Goal: Task Accomplishment & Management: Use online tool/utility

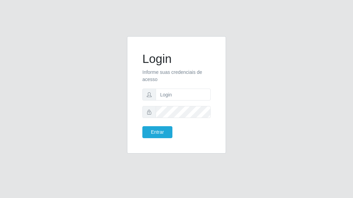
type input "[PERSON_NAME][EMAIL_ADDRESS][DOMAIN_NAME]"
click at [142, 126] on button "Entrar" at bounding box center [157, 132] width 30 height 12
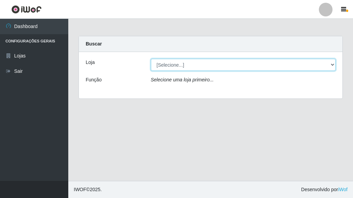
click at [203, 66] on select "[Selecione...] Hiper Queiroz - [GEOGRAPHIC_DATA]" at bounding box center [243, 65] width 185 height 12
select select "497"
click at [151, 59] on select "[Selecione...] Hiper Queiroz - [GEOGRAPHIC_DATA]" at bounding box center [243, 65] width 185 height 12
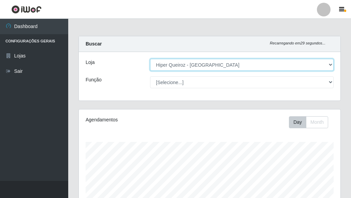
scroll to position [142, 262]
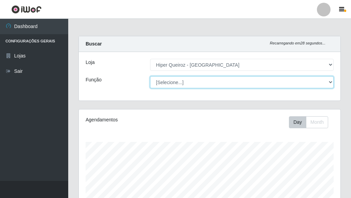
click at [206, 82] on select "[Selecione...] ASG ASG + ASG ++ Embalador Embalador + Embalador ++ Repositor Re…" at bounding box center [242, 82] width 184 height 12
select select "16"
click at [150, 76] on select "[Selecione...] ASG ASG + ASG ++ Embalador Embalador + Embalador ++ Repositor Re…" at bounding box center [242, 82] width 184 height 12
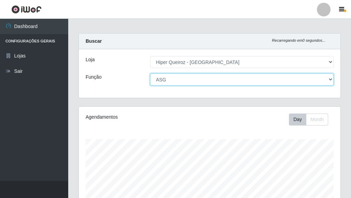
scroll to position [0, 0]
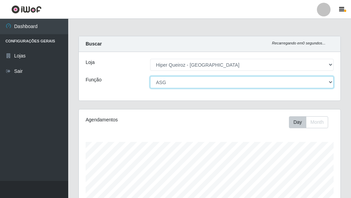
click at [201, 78] on select "[Selecione...] ASG ASG + ASG ++ Embalador Embalador + Embalador ++ Repositor Re…" at bounding box center [242, 82] width 184 height 12
click at [150, 76] on select "[Selecione...] ASG ASG + ASG ++ Embalador Embalador + Embalador ++ Repositor Re…" at bounding box center [242, 82] width 184 height 12
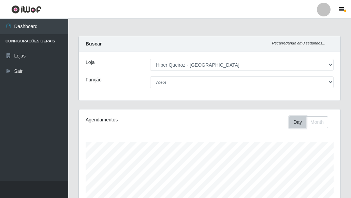
click at [300, 124] on button "Day" at bounding box center [297, 122] width 17 height 12
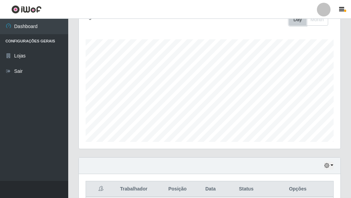
scroll to position [136, 0]
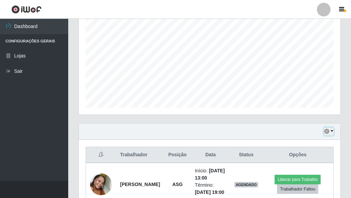
click at [329, 133] on icon "button" at bounding box center [326, 131] width 5 height 5
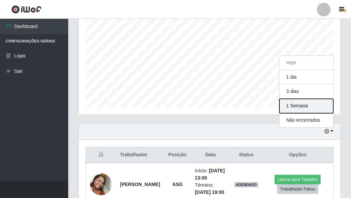
click at [306, 107] on button "1 Semana" at bounding box center [306, 106] width 54 height 14
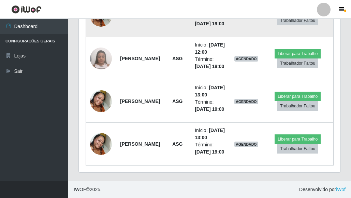
scroll to position [307, 0]
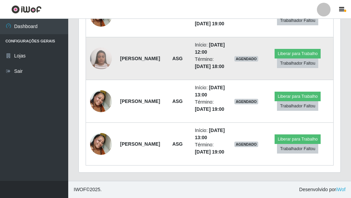
click at [99, 73] on img at bounding box center [101, 58] width 22 height 29
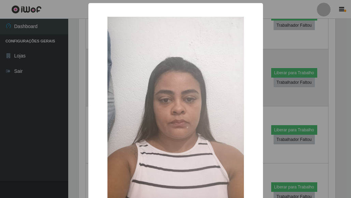
scroll to position [142, 258]
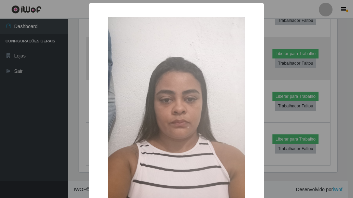
click at [99, 77] on div "×" at bounding box center [176, 107] width 161 height 195
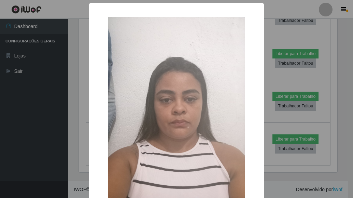
click at [275, 111] on div "× OK Cancel" at bounding box center [176, 99] width 353 height 198
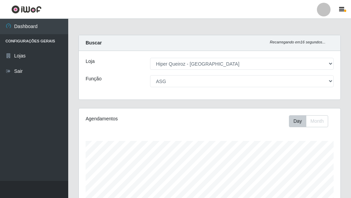
scroll to position [0, 0]
